Goal: Communication & Community: Share content

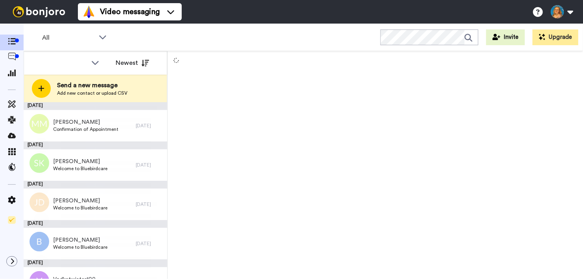
click at [88, 87] on span "Send a new message" at bounding box center [92, 85] width 70 height 9
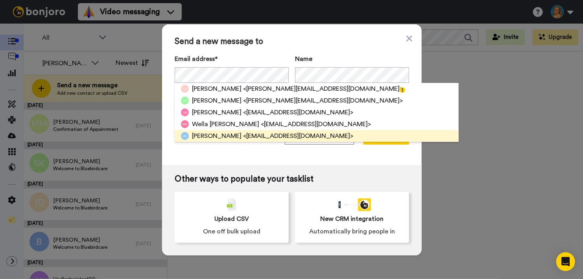
click at [243, 136] on span "<kentleah9@gmail.com>" at bounding box center [298, 135] width 110 height 9
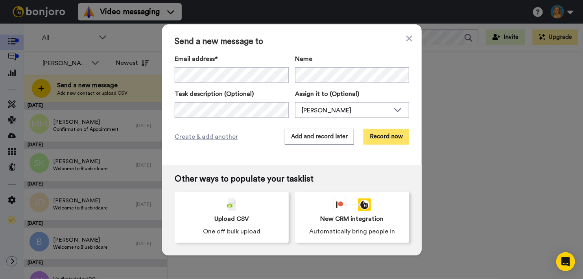
click at [379, 135] on button "Record now" at bounding box center [386, 137] width 46 height 16
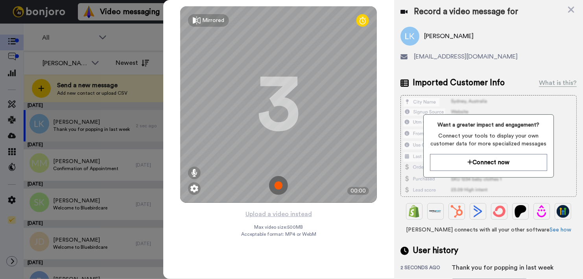
click at [283, 186] on img at bounding box center [278, 185] width 19 height 19
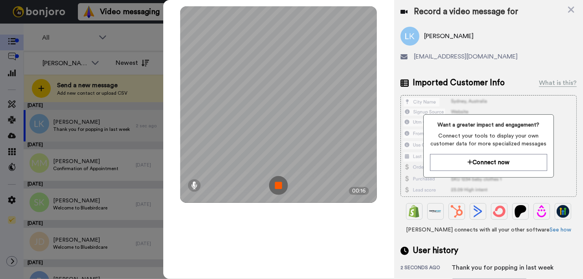
click at [283, 186] on img at bounding box center [278, 185] width 19 height 19
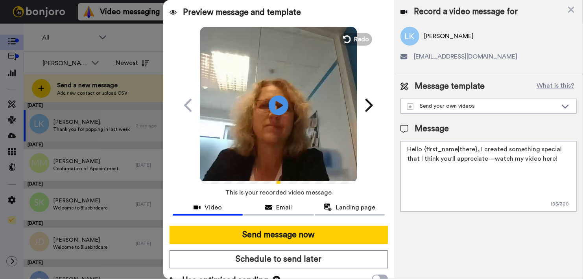
click at [474, 148] on textarea "Hello {first_name|there}, I created something special that I think you'll appre…" at bounding box center [488, 176] width 176 height 71
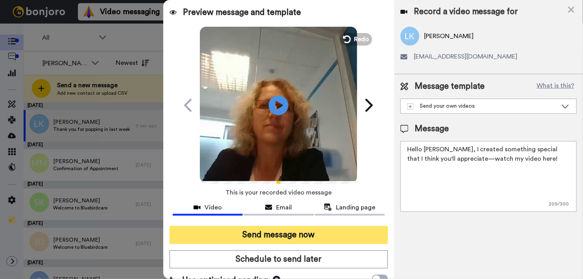
type textarea "Hello Leah, I created something special that I think you'll appreciate—watch my…"
click at [297, 231] on button "Send message now" at bounding box center [278, 235] width 218 height 18
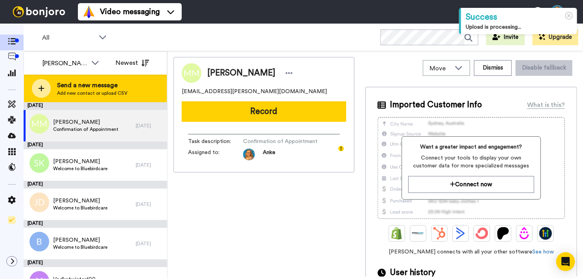
click at [104, 88] on span "Send a new message" at bounding box center [92, 85] width 70 height 9
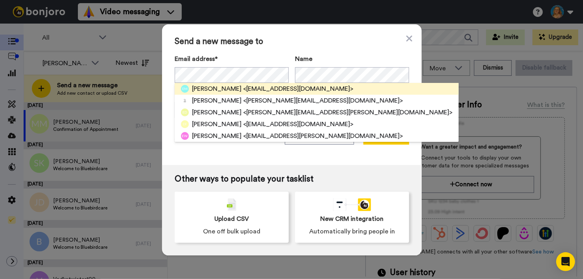
click at [244, 87] on span "<[EMAIL_ADDRESS][DOMAIN_NAME]>" at bounding box center [298, 88] width 110 height 9
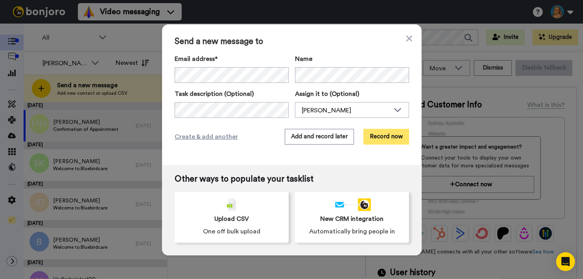
click at [373, 137] on button "Record now" at bounding box center [386, 137] width 46 height 16
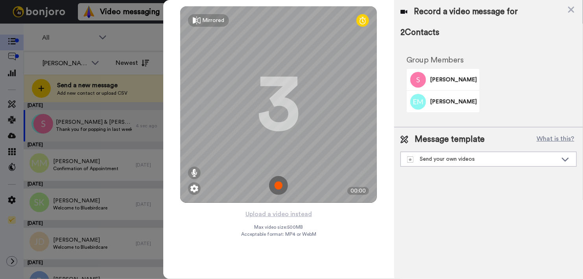
click at [276, 184] on img at bounding box center [278, 185] width 19 height 19
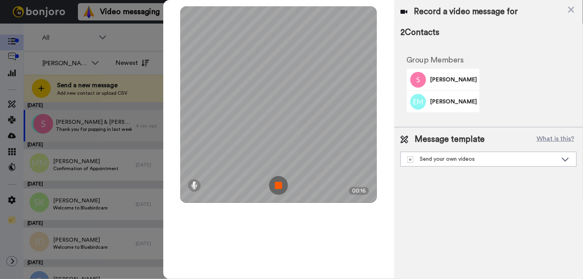
click at [276, 184] on img at bounding box center [278, 185] width 19 height 19
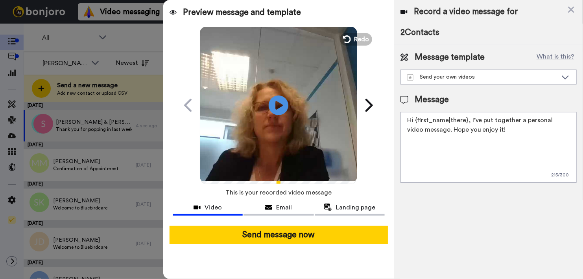
click at [464, 118] on textarea "Hi {first_name|there}, I’ve put together a personal video message. Hope you enj…" at bounding box center [488, 147] width 176 height 71
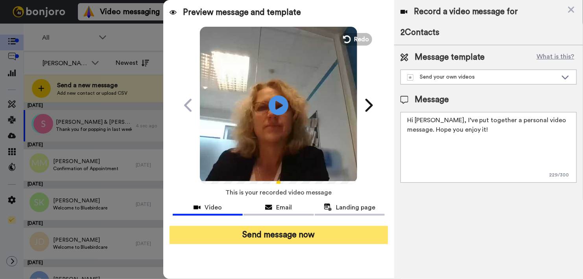
type textarea "Hi [PERSON_NAME], I’ve put together a personal video message. Hope you enjoy it!"
click at [336, 233] on button "Send message now" at bounding box center [278, 235] width 218 height 18
